Goal: Contribute content: Add original content to the website for others to see

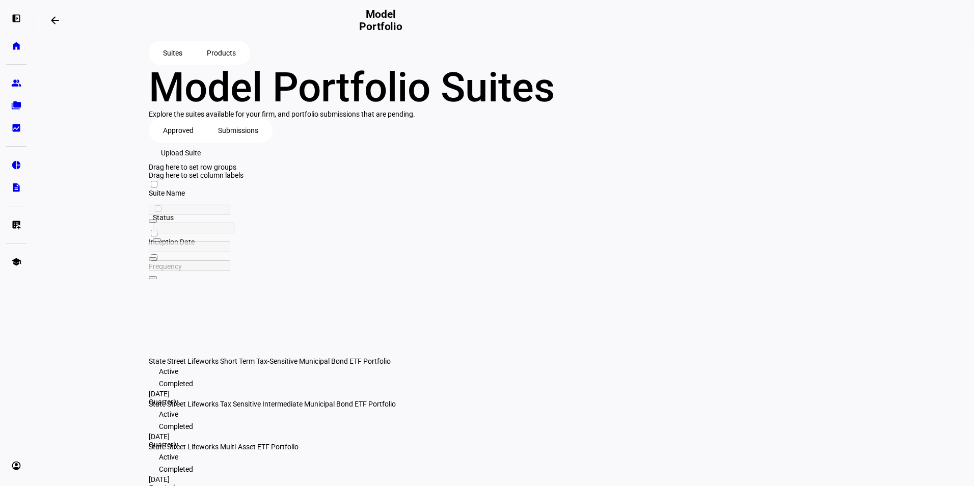
scroll to position [85, 0]
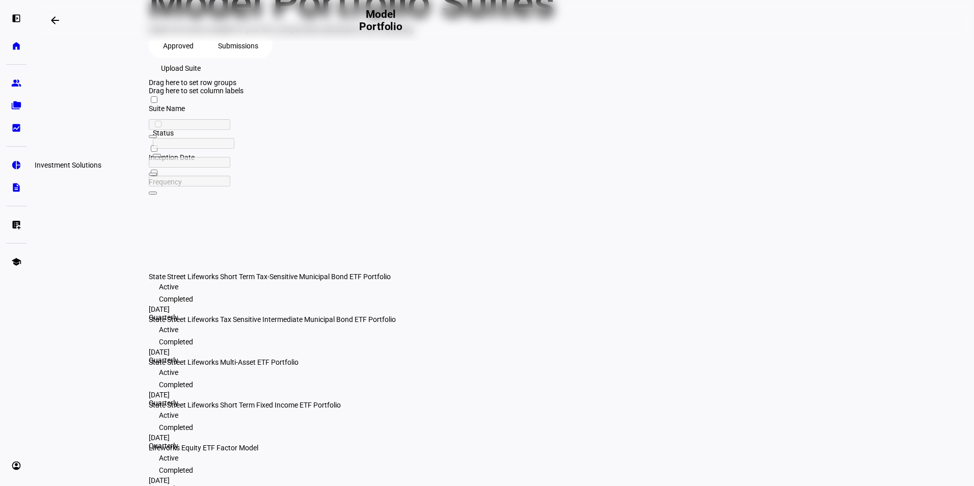
click at [11, 168] on link "pie_chart Investment Solutions" at bounding box center [16, 165] width 20 height 20
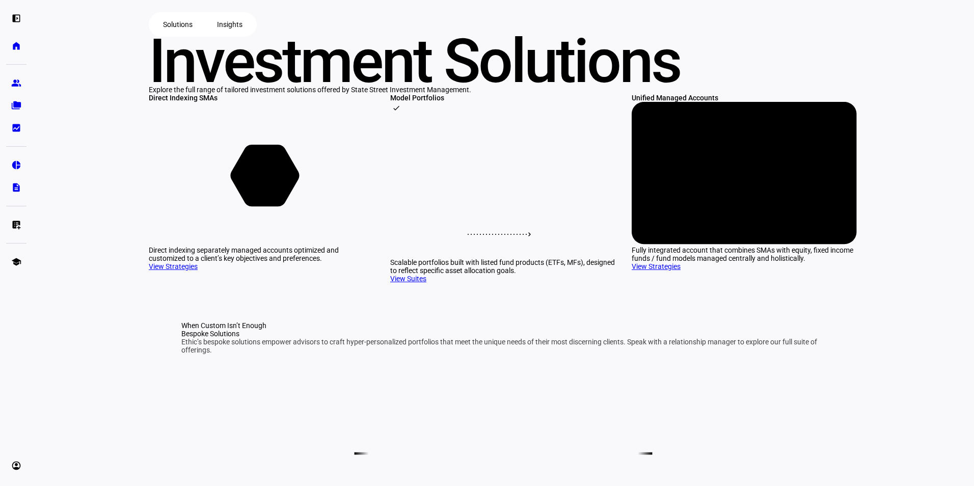
click at [574, 257] on rect at bounding box center [502, 185] width 225 height 143
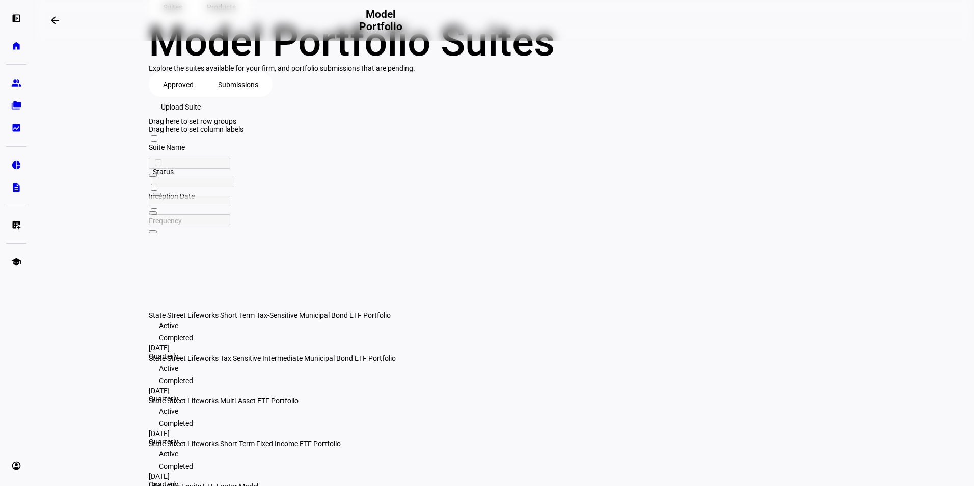
scroll to position [85, 0]
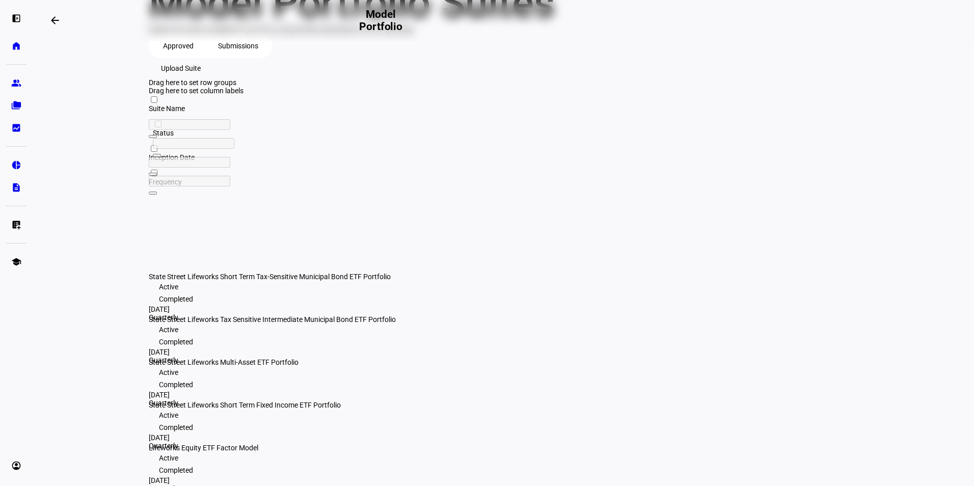
click at [201, 78] on span "Upload Suite" at bounding box center [181, 68] width 40 height 20
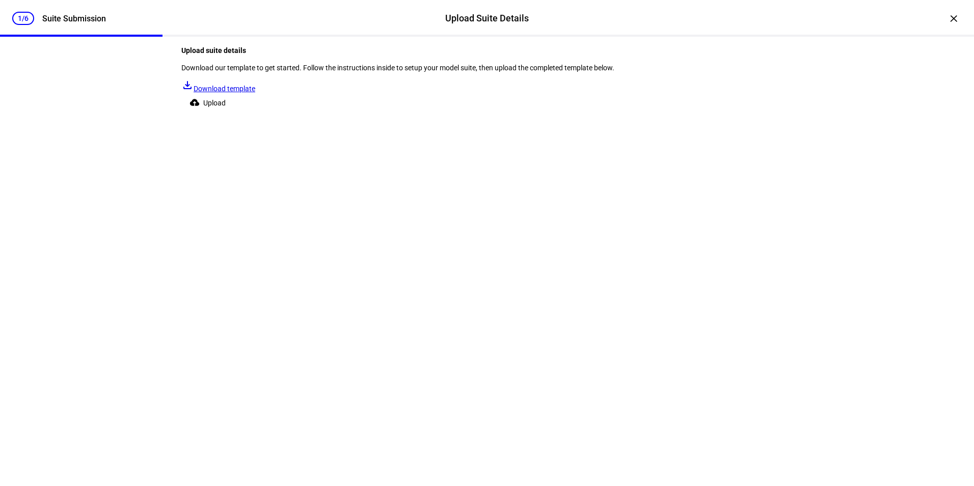
click at [226, 113] on span "Upload" at bounding box center [214, 103] width 22 height 20
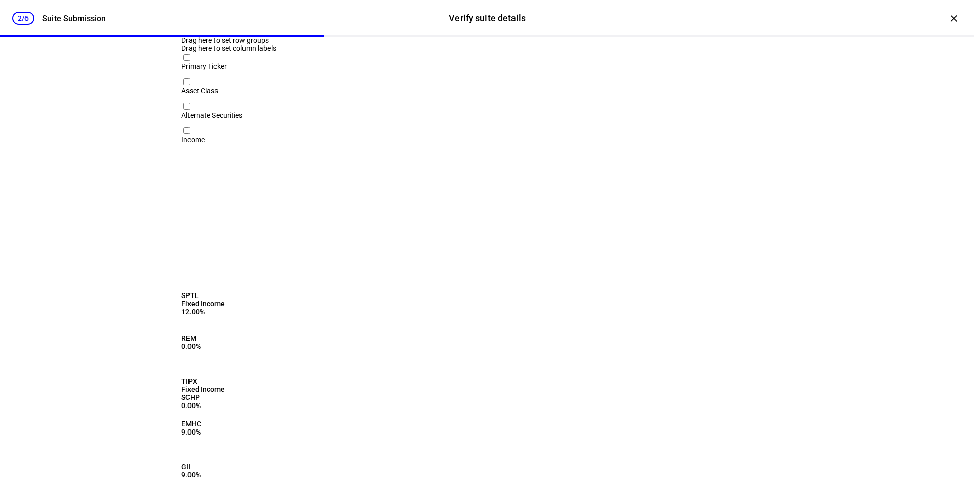
scroll to position [0, 0]
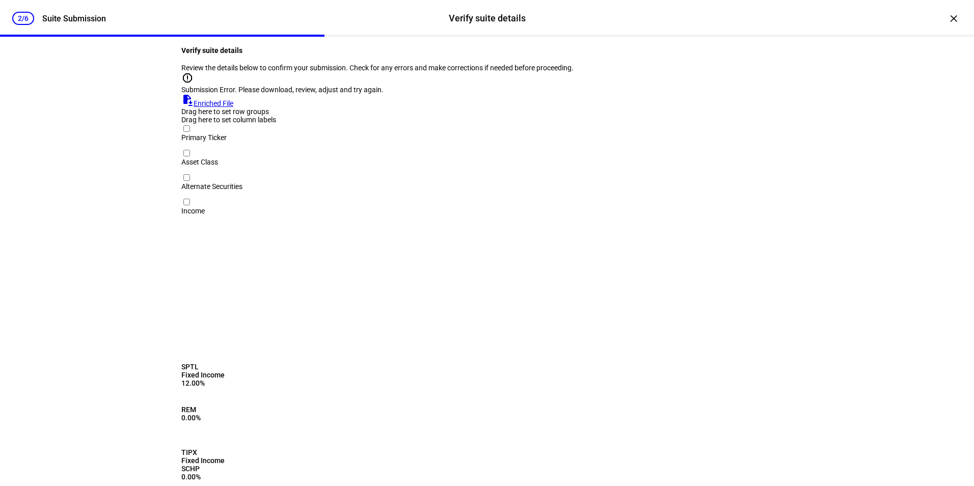
click at [386, 94] on div "Submission Error. Please download, review, adjust and try again." at bounding box center [486, 90] width 611 height 8
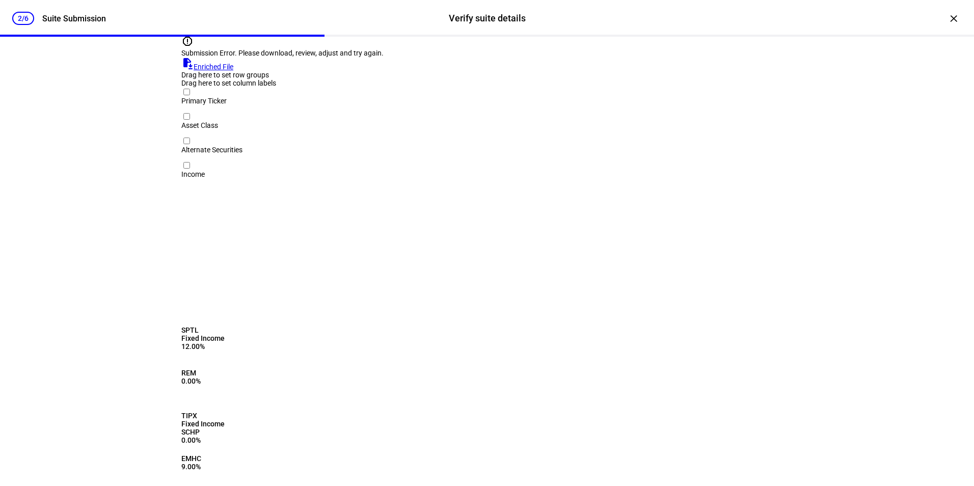
scroll to position [71, 0]
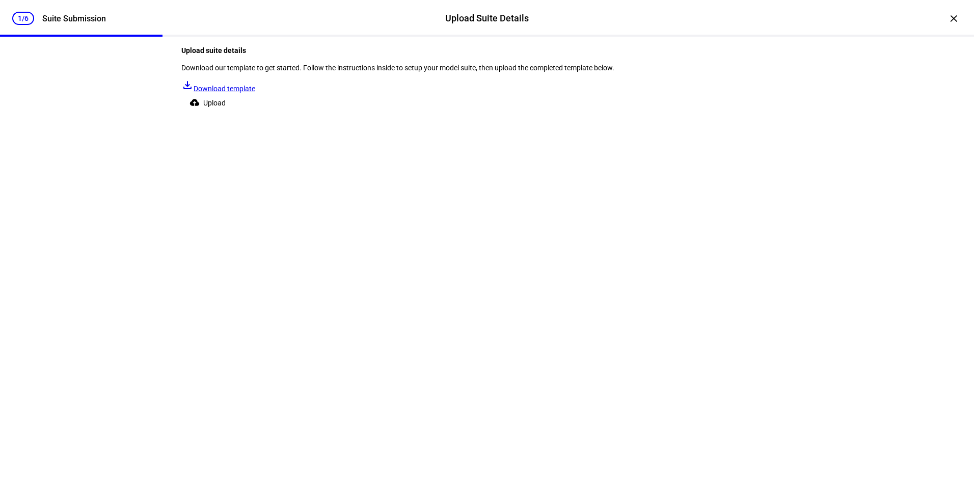
scroll to position [0, 0]
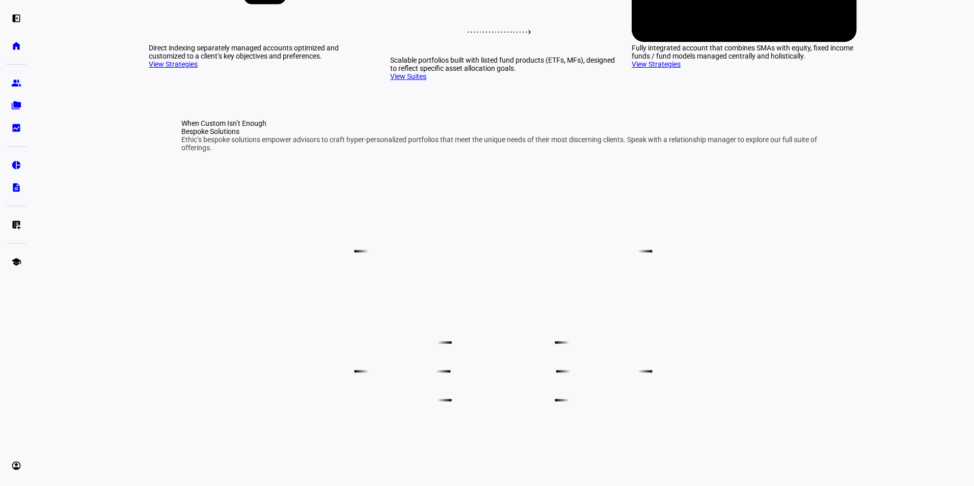
scroll to position [306, 0]
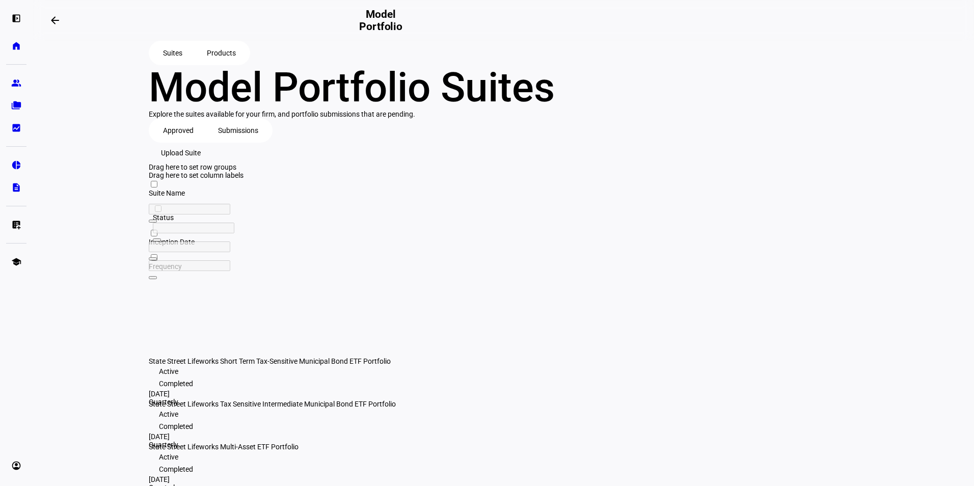
click at [221, 56] on span "Products" at bounding box center [221, 53] width 29 height 20
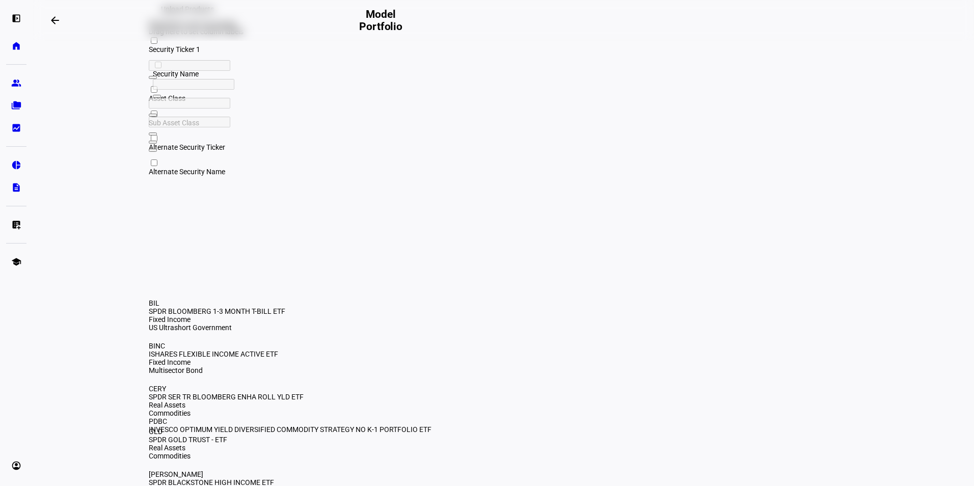
scroll to position [127, 0]
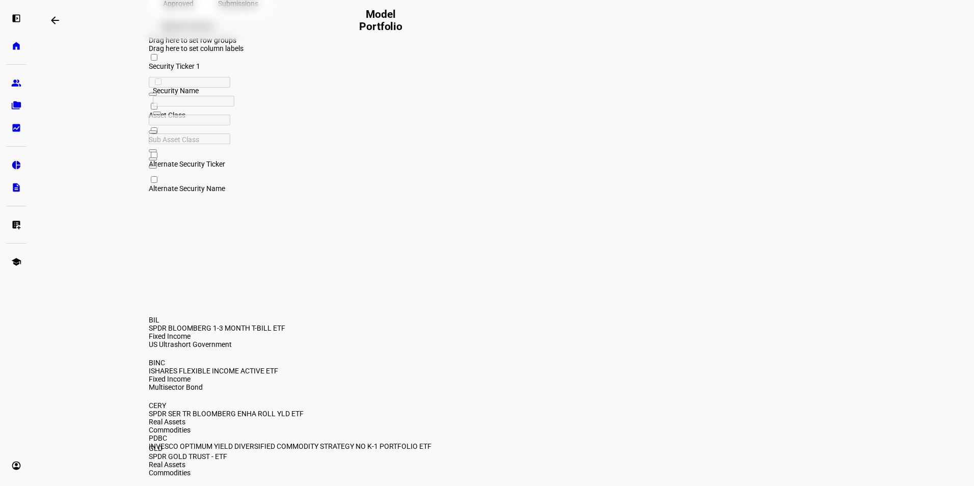
click at [320, 95] on div "Security Name" at bounding box center [252, 91] width 198 height 8
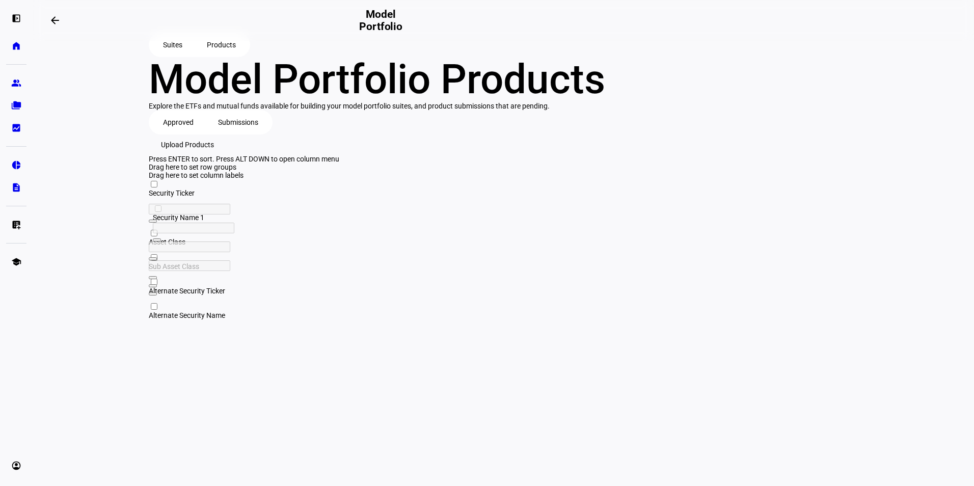
scroll to position [0, 0]
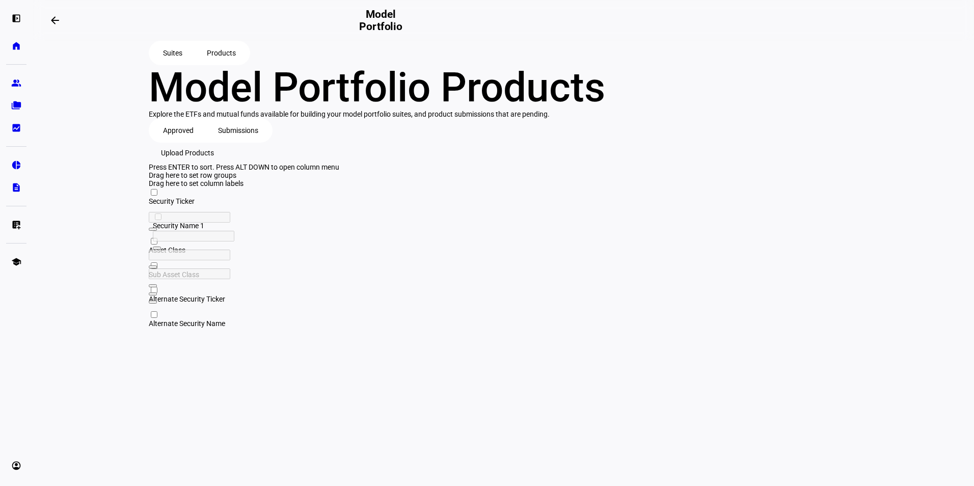
click at [214, 163] on span "Upload Products" at bounding box center [187, 153] width 53 height 20
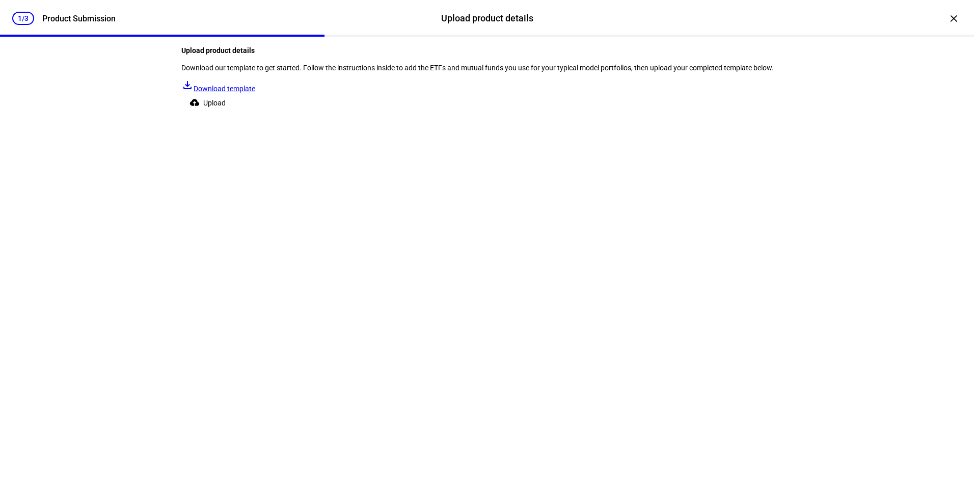
click at [226, 113] on span "Upload" at bounding box center [214, 103] width 22 height 20
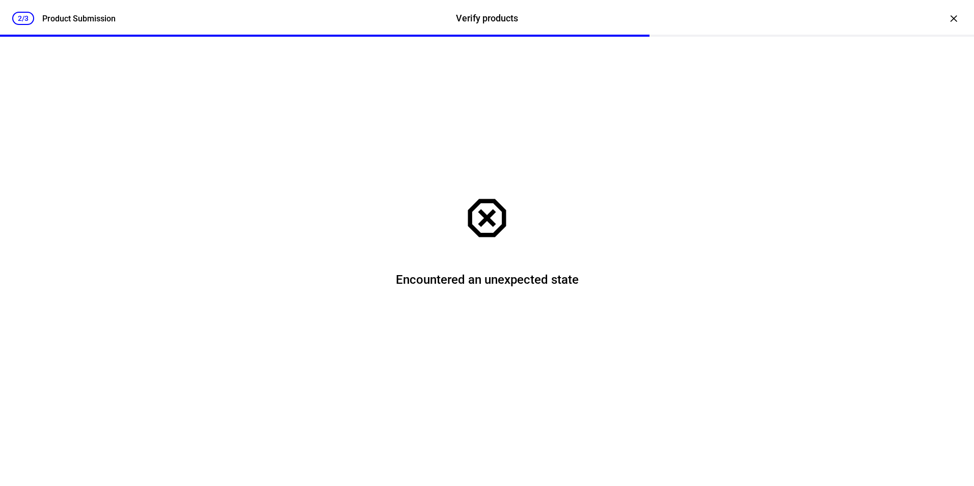
click at [495, 223] on mat-icon "dangerous" at bounding box center [487, 218] width 51 height 51
click at [588, 245] on div "dangerous Encountered an unexpected state" at bounding box center [486, 246] width 611 height 419
click at [946, 21] on div "×" at bounding box center [954, 18] width 16 height 16
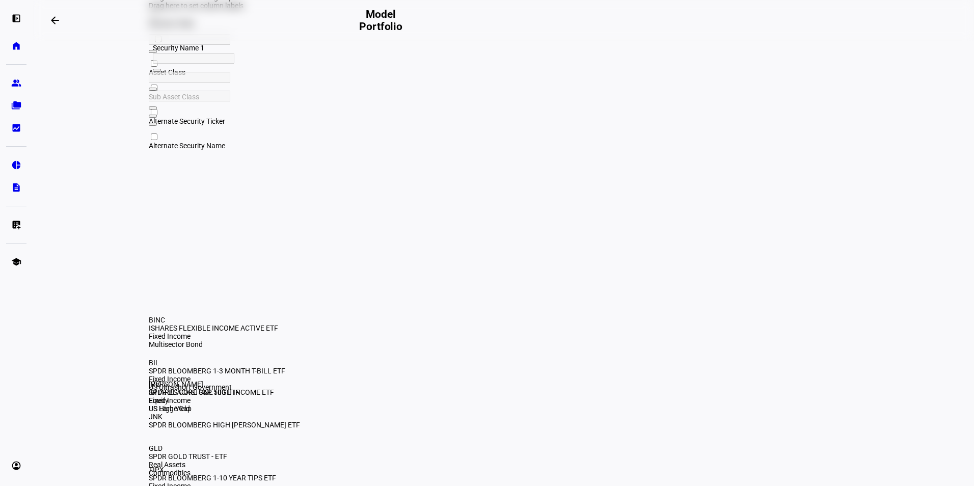
scroll to position [25, 0]
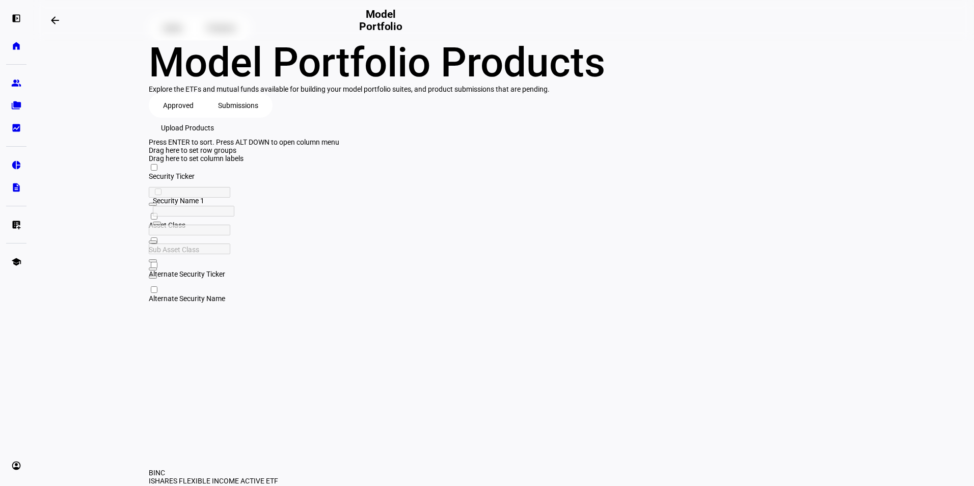
click at [214, 138] on span "Upload Products" at bounding box center [187, 128] width 53 height 20
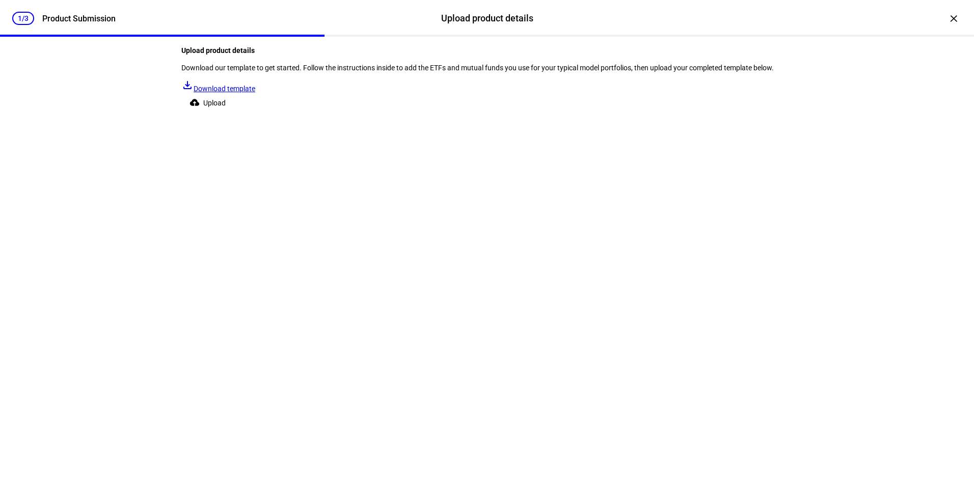
click at [238, 113] on span at bounding box center [209, 103] width 57 height 20
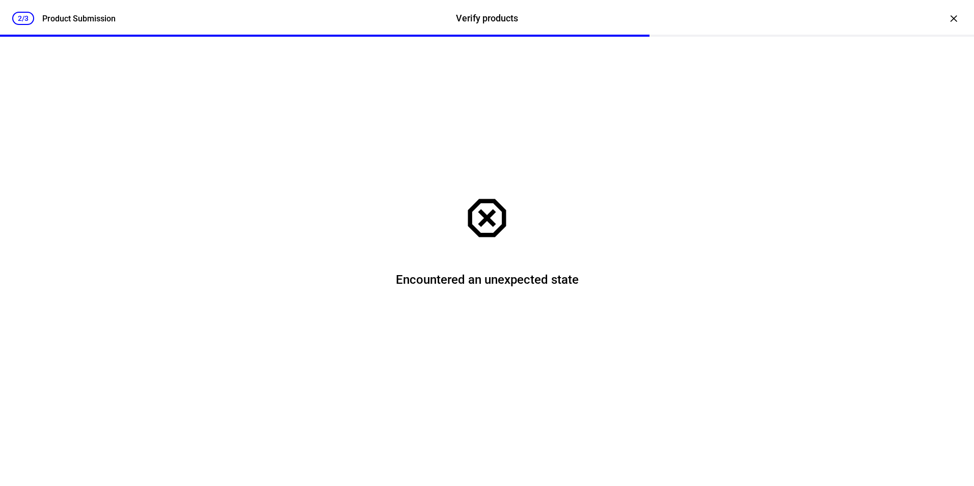
click at [510, 280] on p "Encountered an unexpected state" at bounding box center [487, 280] width 183 height 16
drag, startPoint x: 510, startPoint y: 280, endPoint x: 481, endPoint y: 222, distance: 64.7
click at [481, 222] on mat-icon "dangerous" at bounding box center [487, 218] width 51 height 51
click at [952, 17] on div "×" at bounding box center [954, 18] width 16 height 16
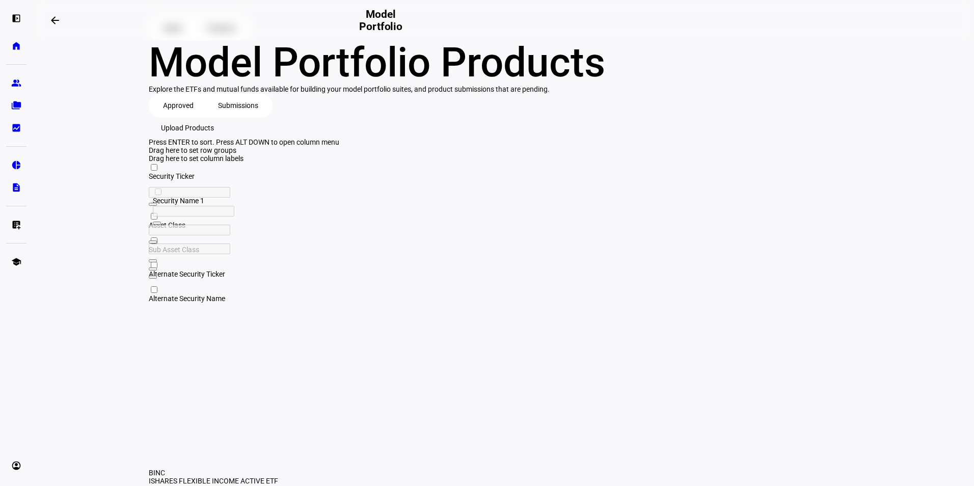
click at [214, 138] on span "Upload Products" at bounding box center [187, 128] width 53 height 20
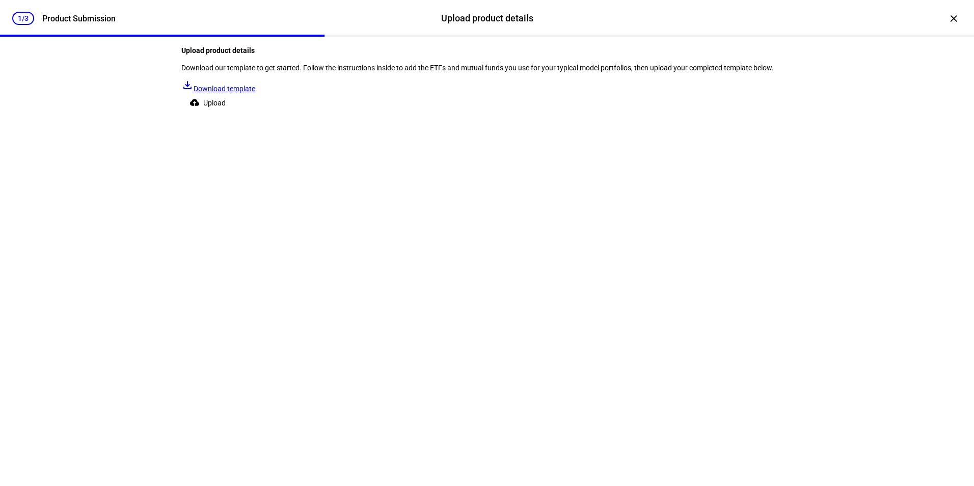
click at [255, 93] on span "Download template" at bounding box center [225, 89] width 62 height 8
click at [238, 113] on span at bounding box center [209, 103] width 57 height 20
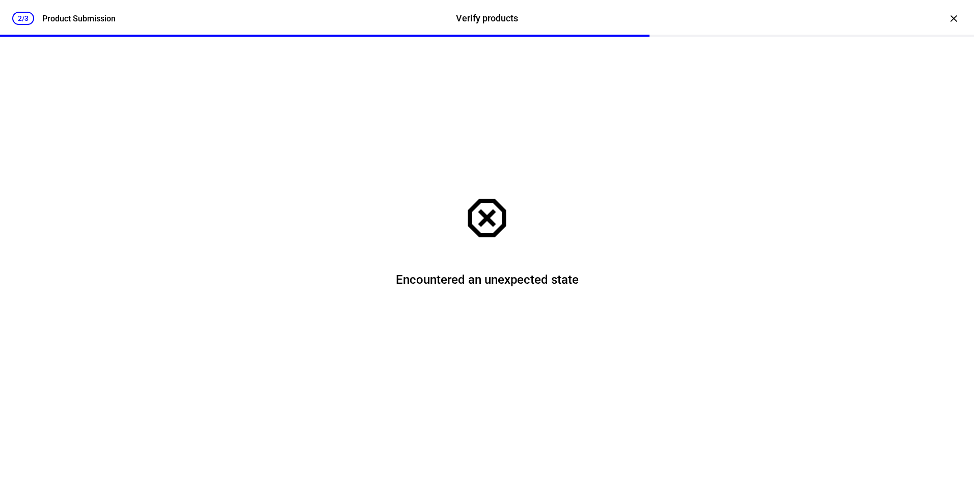
click at [482, 224] on mat-icon "dangerous" at bounding box center [487, 218] width 51 height 51
click at [946, 15] on div "×" at bounding box center [954, 18] width 16 height 16
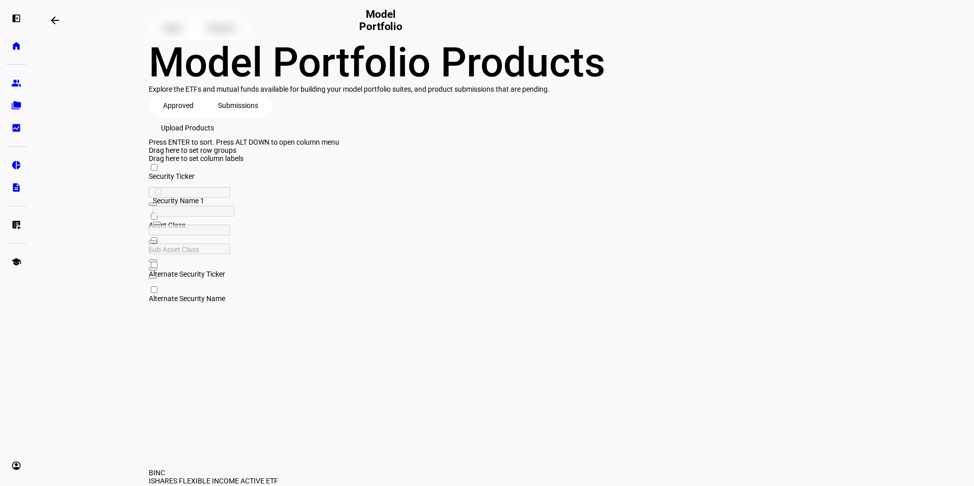
click at [226, 138] on span at bounding box center [187, 128] width 77 height 20
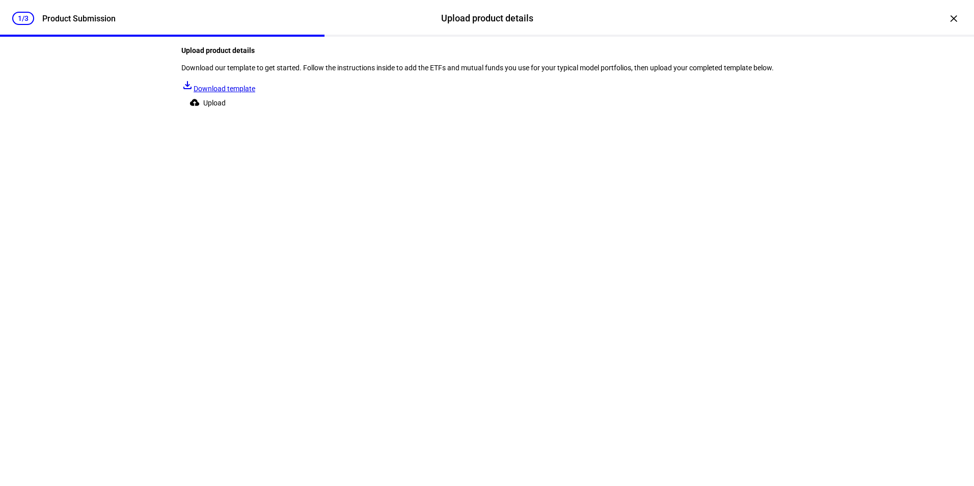
click at [226, 113] on span "Upload" at bounding box center [214, 103] width 22 height 20
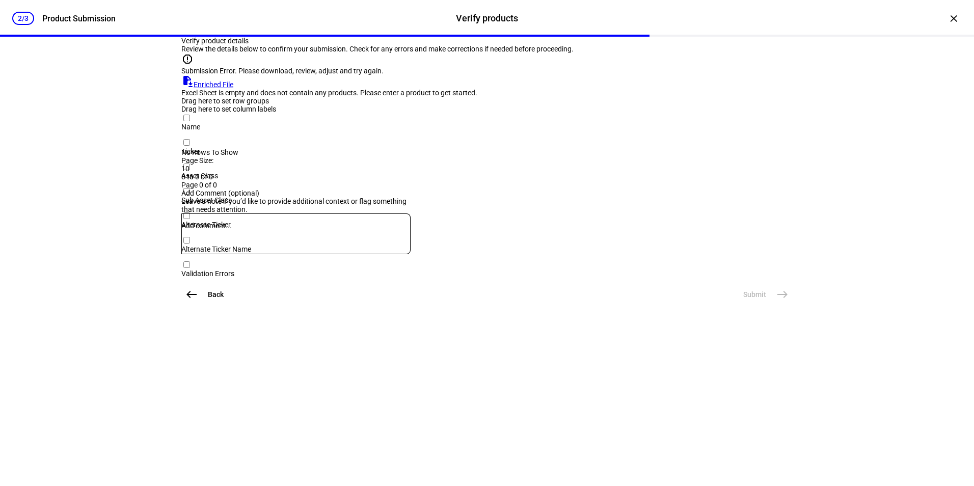
click at [338, 75] on div "report Submission Error. Please download, review, adjust and try again." at bounding box center [486, 64] width 611 height 22
click at [485, 97] on div "Excel Sheet is empty and does not contain any products. Please enter a product …" at bounding box center [486, 93] width 611 height 8
click at [269, 139] on div at bounding box center [486, 139] width 611 height 1
click at [466, 139] on div at bounding box center [486, 139] width 611 height 1
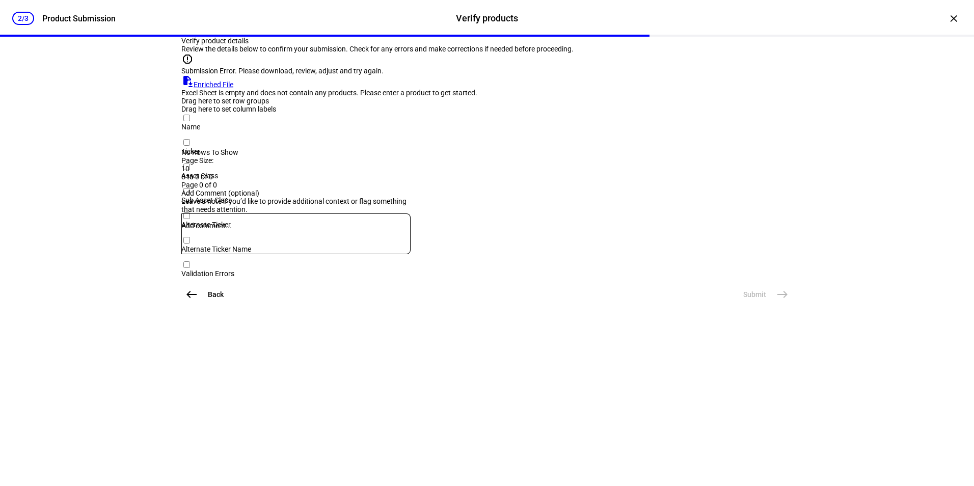
click at [351, 139] on div at bounding box center [486, 139] width 611 height 1
click at [481, 139] on div at bounding box center [486, 139] width 611 height 1
click at [314, 75] on div "Submission Error. Please download, review, adjust and try again." at bounding box center [486, 71] width 611 height 8
click at [354, 97] on div "report Submission Error. Please download, review, adjust and try again. file_sa…" at bounding box center [486, 75] width 611 height 44
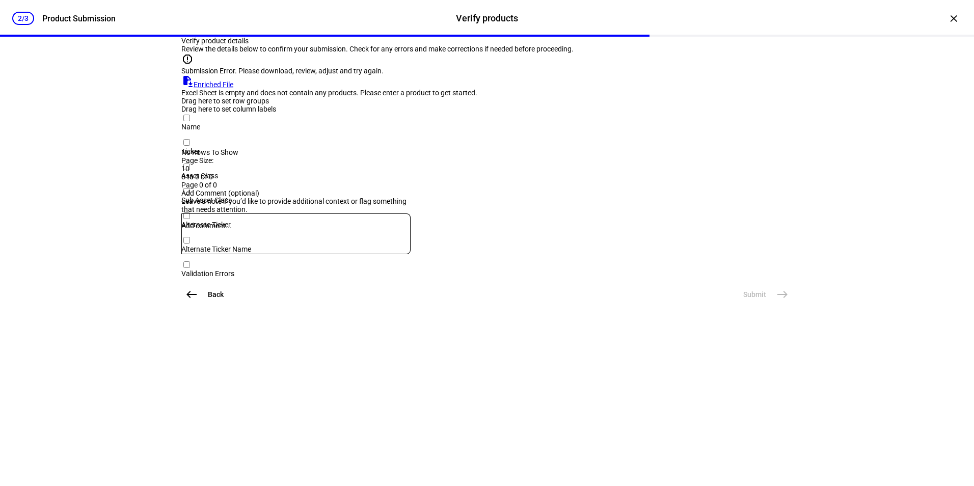
scroll to position [193, 0]
click at [186, 305] on span "west" at bounding box center [191, 294] width 20 height 20
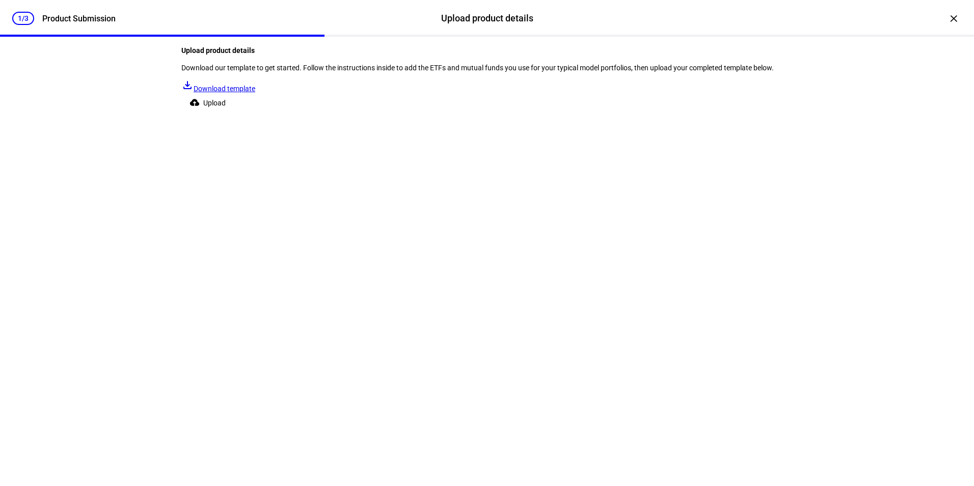
scroll to position [0, 0]
click at [226, 113] on span "Upload" at bounding box center [214, 103] width 22 height 20
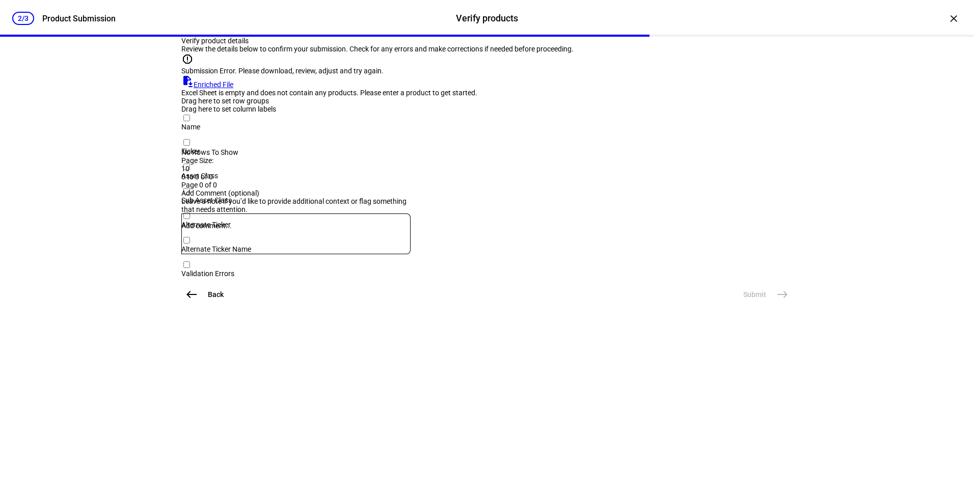
scroll to position [193, 0]
click at [203, 305] on button "Back west" at bounding box center [205, 294] width 48 height 20
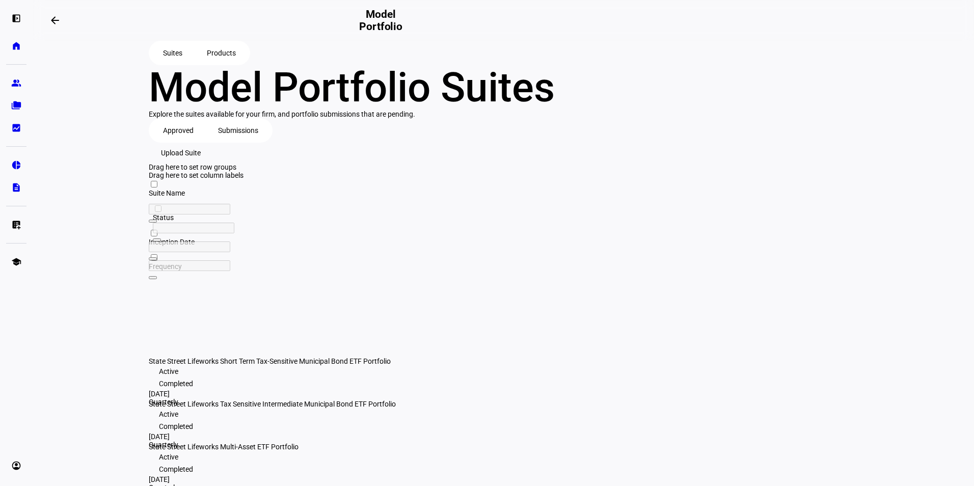
click at [234, 62] on span "Products" at bounding box center [221, 53] width 29 height 20
